Goal: Communication & Community: Connect with others

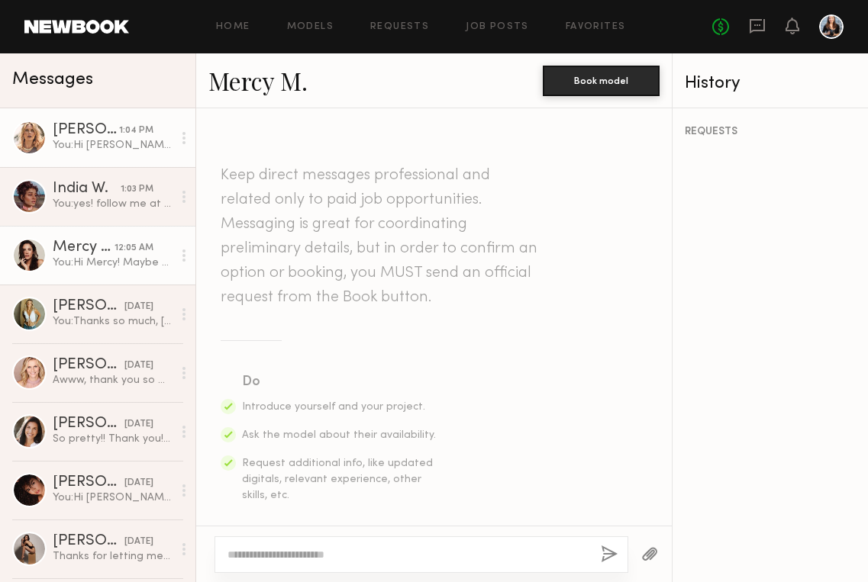
scroll to position [470, 0]
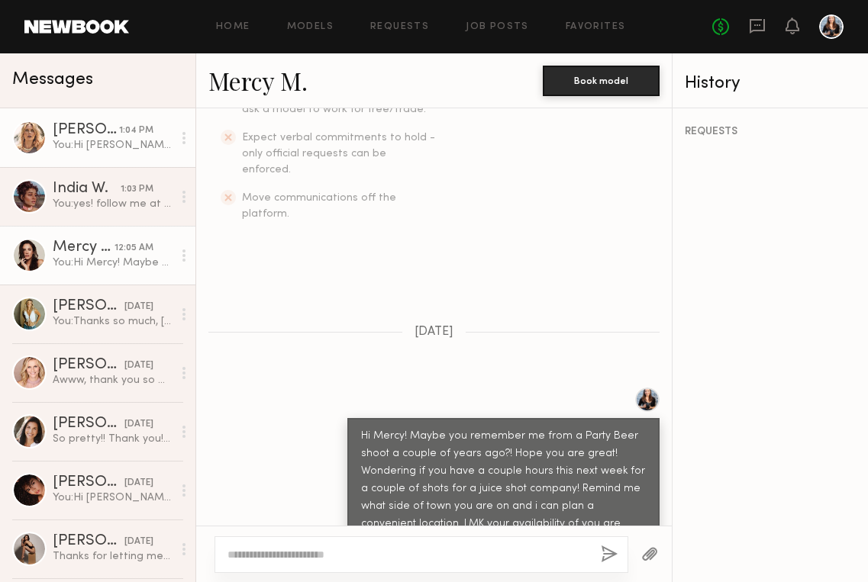
click at [57, 148] on div "You: Hi [PERSON_NAME]! The link is here please see the folders that are titled …" at bounding box center [113, 145] width 120 height 15
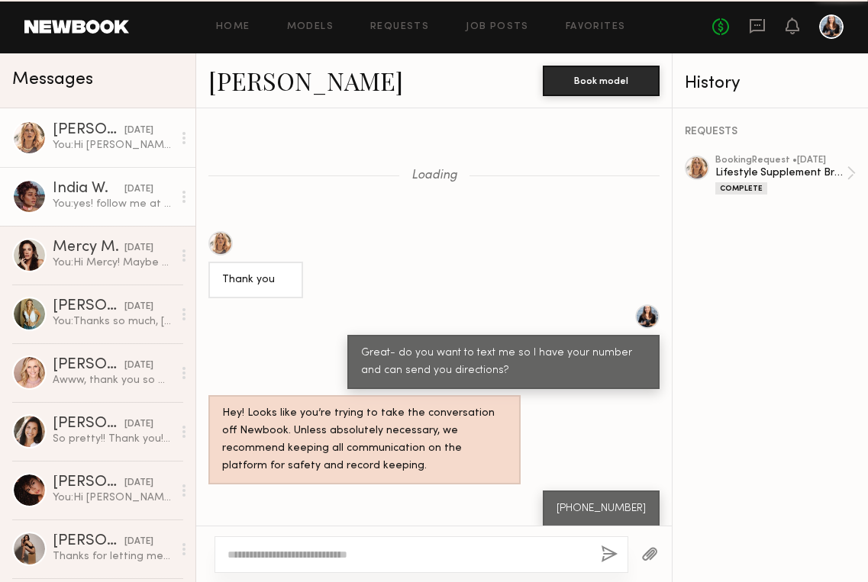
scroll to position [1777, 0]
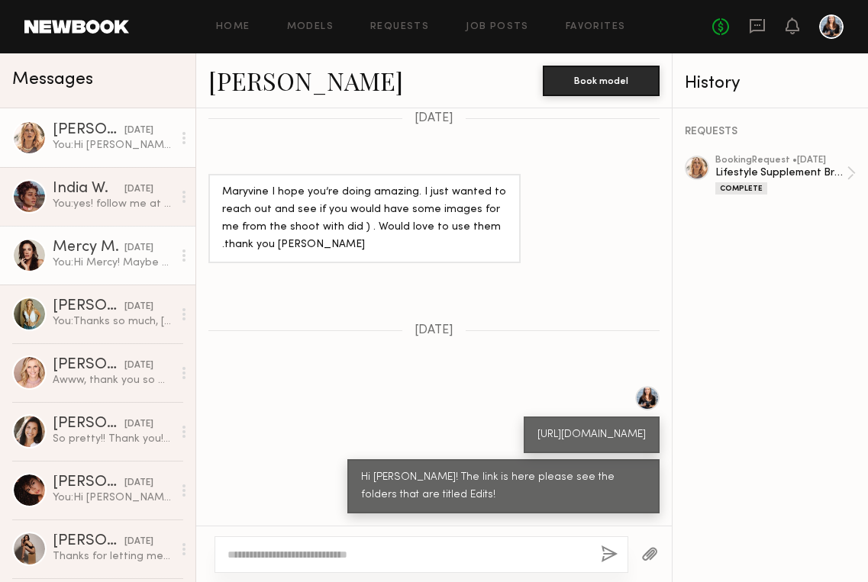
click at [87, 245] on div "Mercy M." at bounding box center [89, 247] width 72 height 15
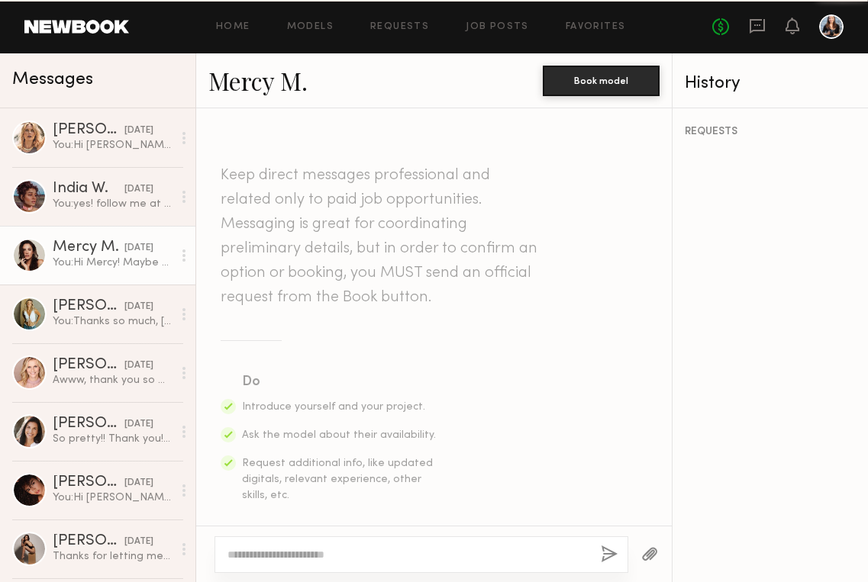
scroll to position [470, 0]
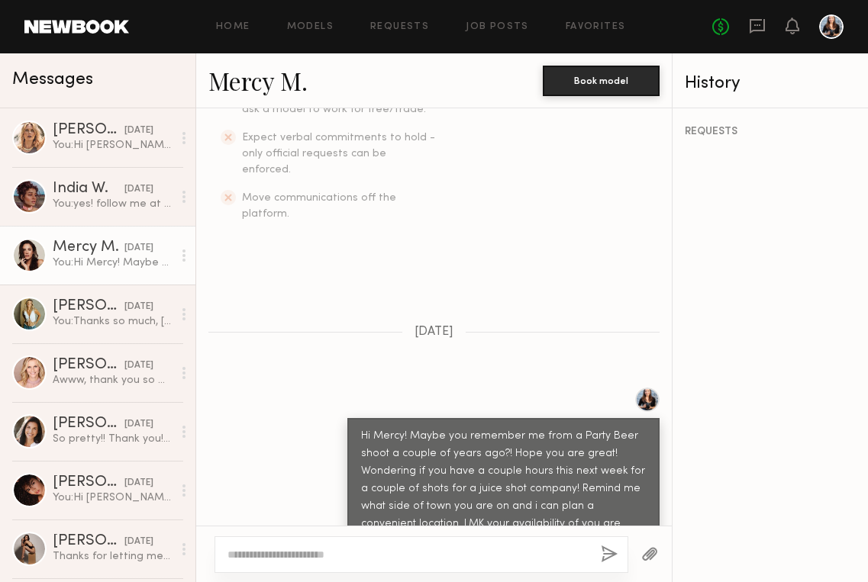
click at [271, 76] on link "Mercy M." at bounding box center [257, 80] width 99 height 33
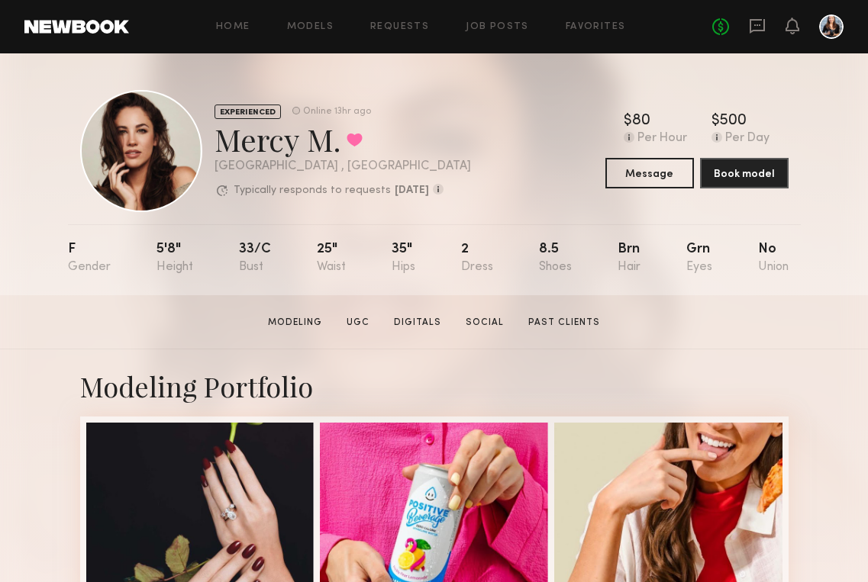
click at [758, 34] on link at bounding box center [757, 27] width 17 height 19
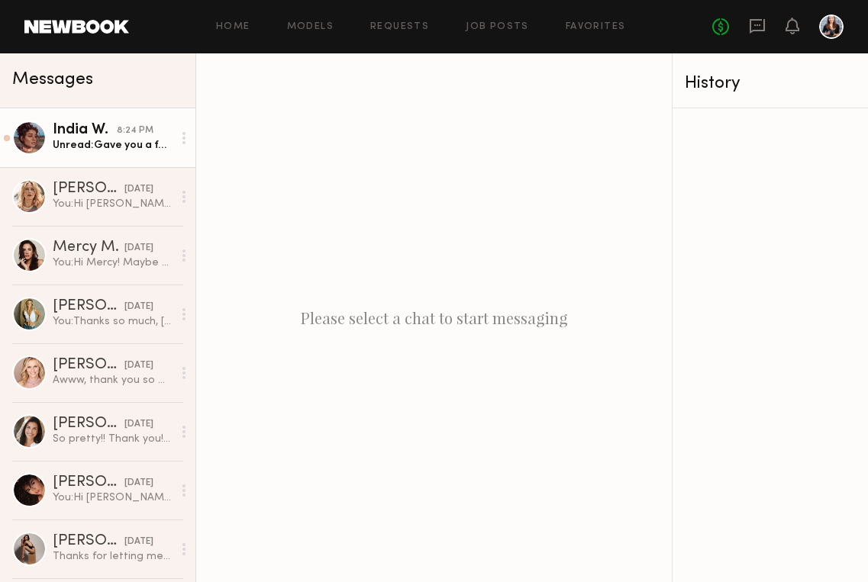
click at [97, 158] on link "India W. 8:24 PM Unread: Gave you a follow!" at bounding box center [97, 137] width 195 height 59
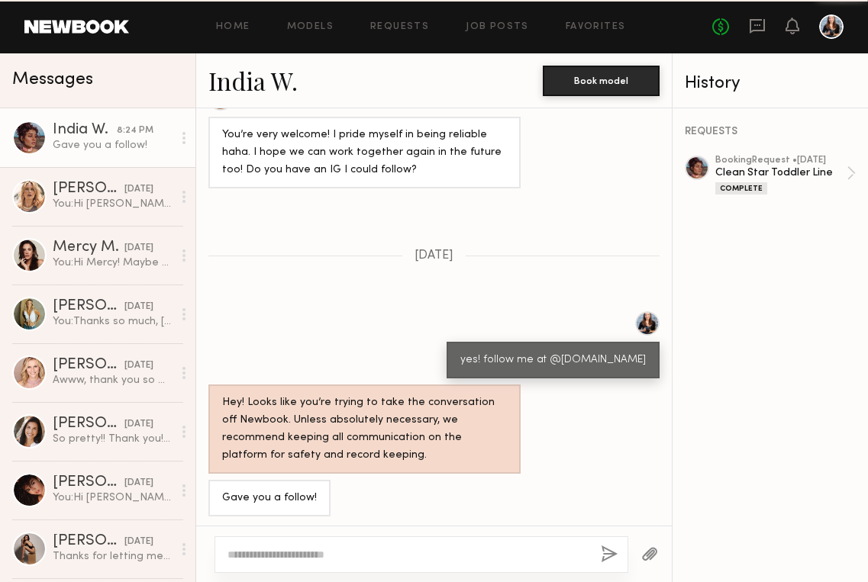
scroll to position [1273, 0]
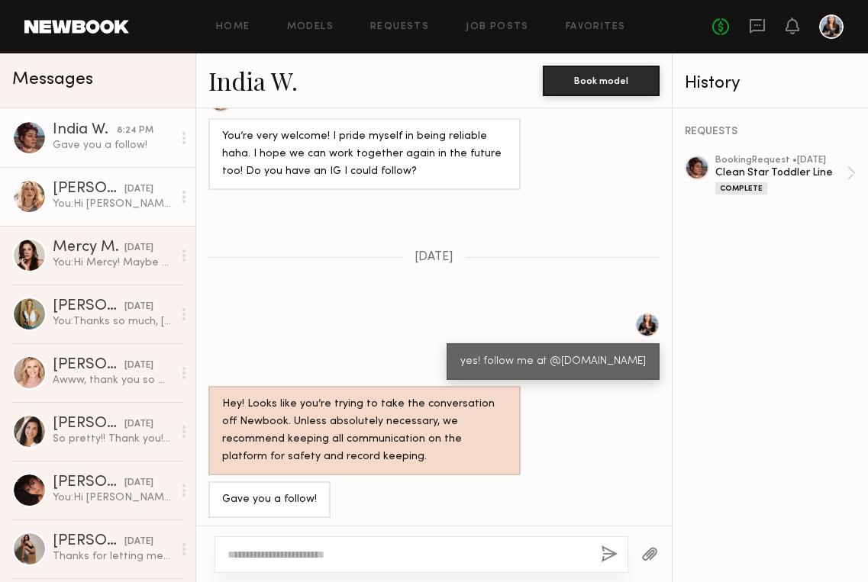
click at [100, 200] on div "You: Hi [PERSON_NAME]! The link is here please see the folders that are titled …" at bounding box center [113, 204] width 120 height 15
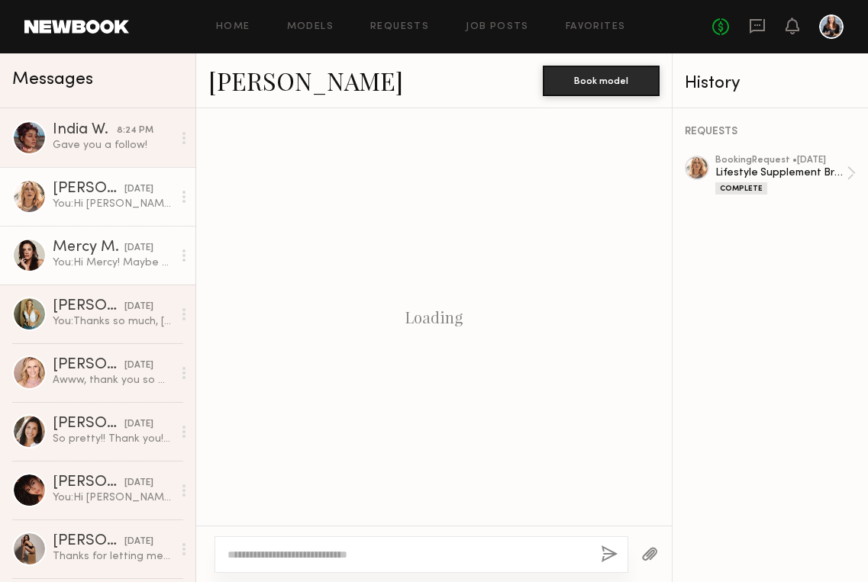
scroll to position [1548, 0]
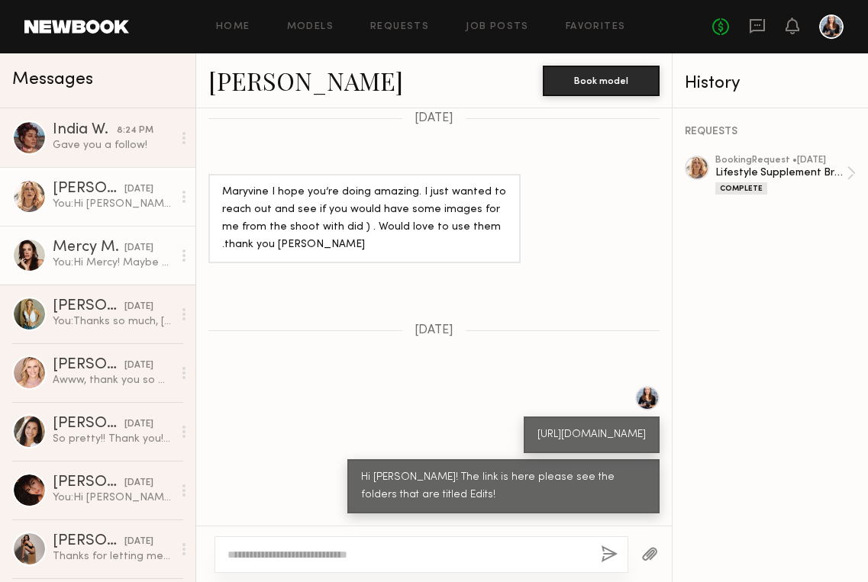
click at [106, 241] on div "Mercy M." at bounding box center [89, 247] width 72 height 15
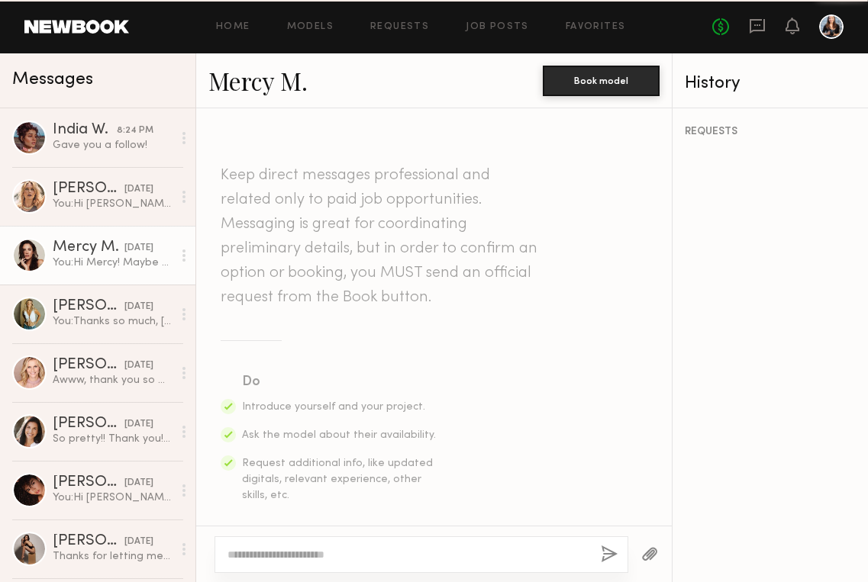
scroll to position [470, 0]
